Goal: Transaction & Acquisition: Purchase product/service

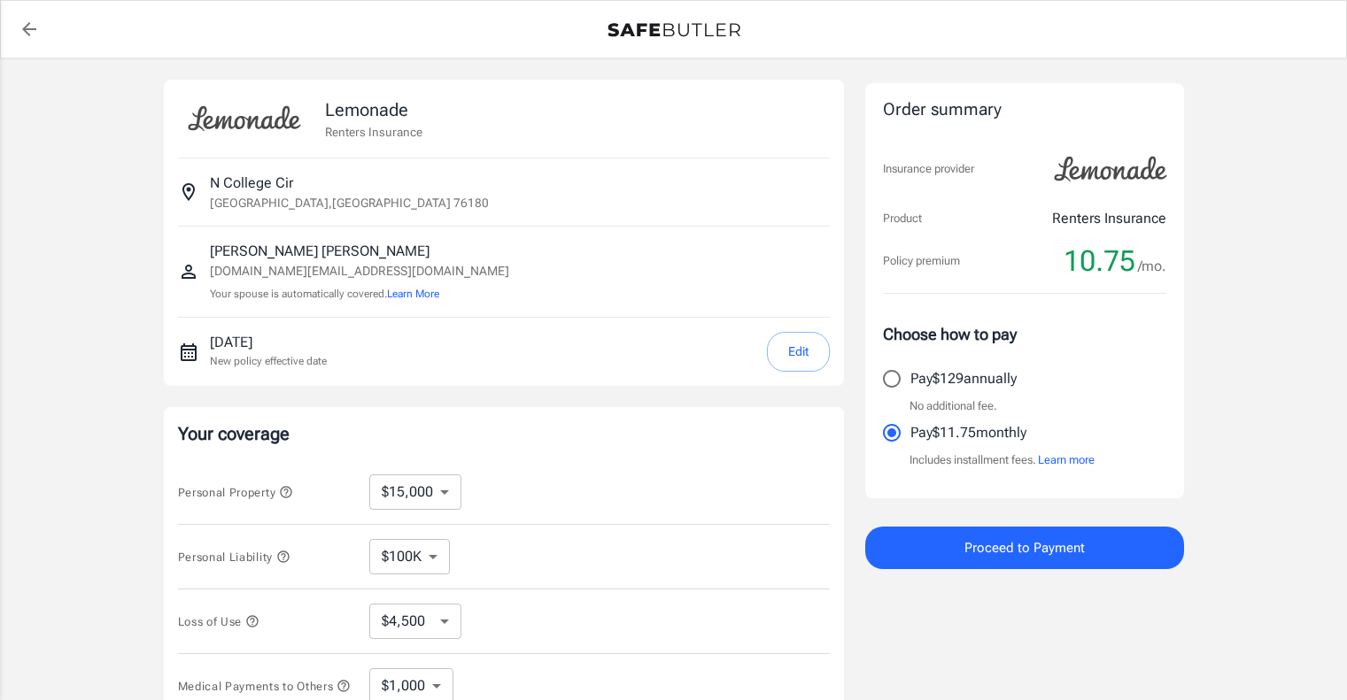
select select "15000"
select select "500"
select select "15000"
select select "500"
